Goal: Information Seeking & Learning: Learn about a topic

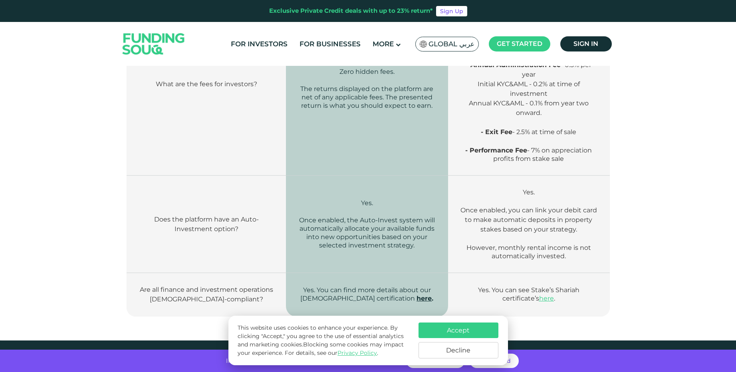
scroll to position [1294, 0]
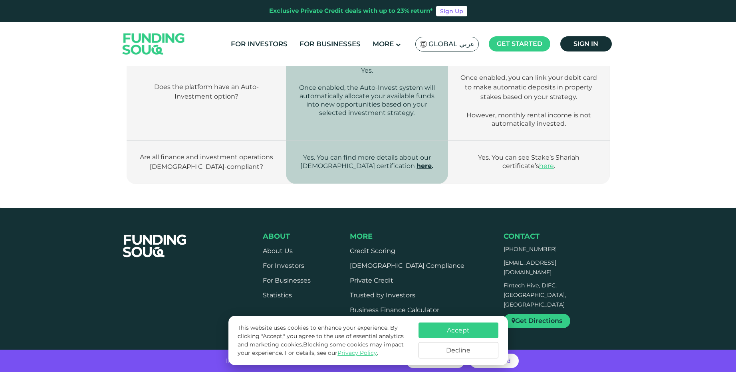
click at [416, 162] on link "here" at bounding box center [423, 166] width 15 height 8
click at [543, 162] on link "here" at bounding box center [546, 166] width 15 height 8
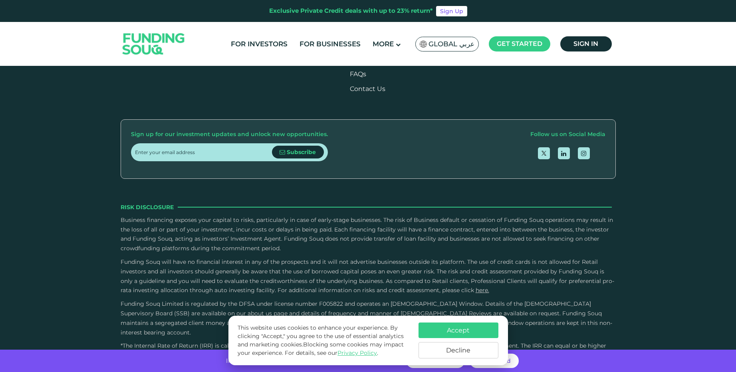
scroll to position [1634, 0]
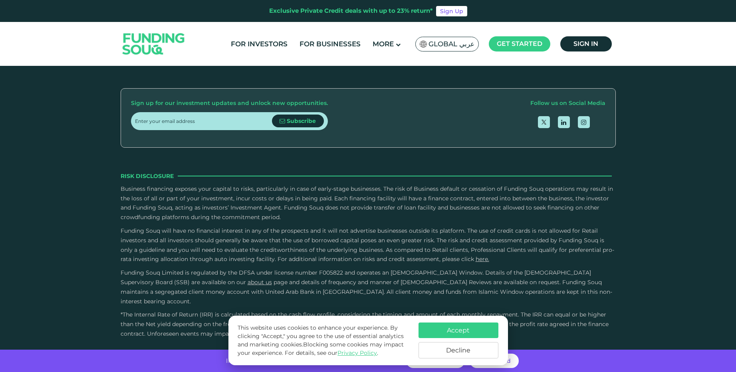
drag, startPoint x: 271, startPoint y: 233, endPoint x: 241, endPoint y: 230, distance: 30.8
click at [242, 231] on span "Funding Souq will have no financial interest in any of the prospects and it wil…" at bounding box center [367, 245] width 493 height 36
